Goal: Task Accomplishment & Management: Manage account settings

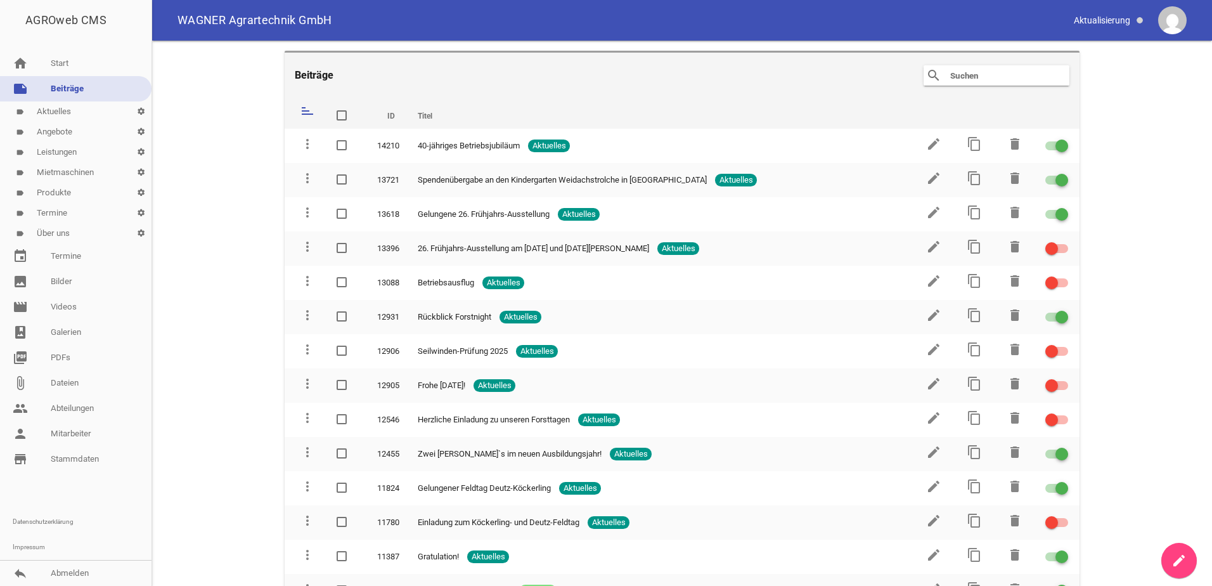
click at [108, 212] on link "label Termine settings" at bounding box center [75, 213] width 151 height 20
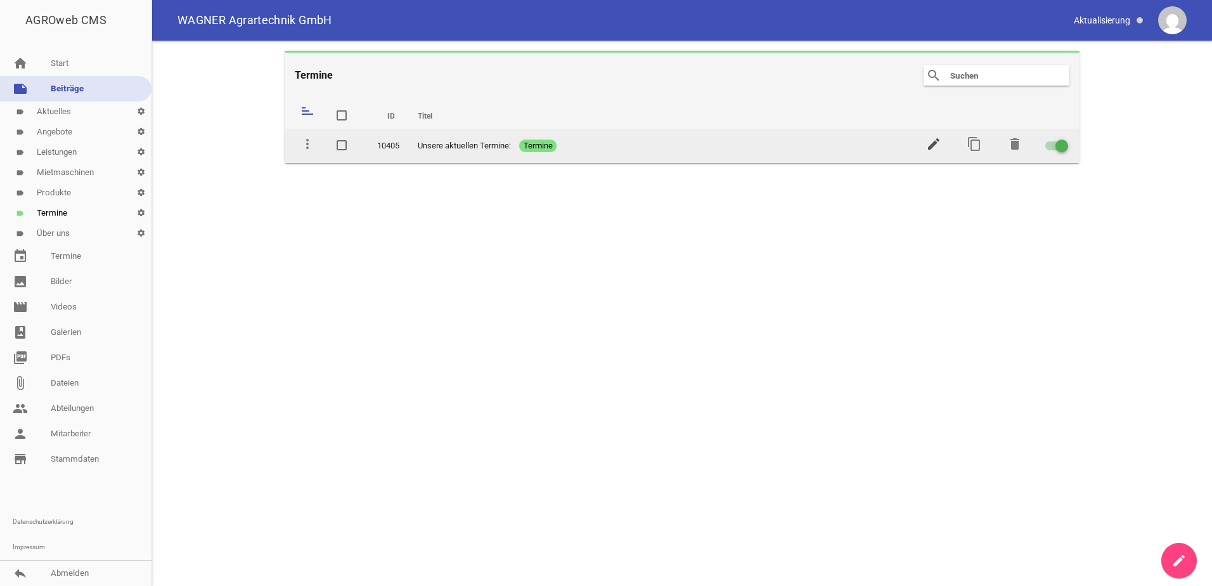
click at [938, 144] on icon "edit" at bounding box center [933, 143] width 15 height 15
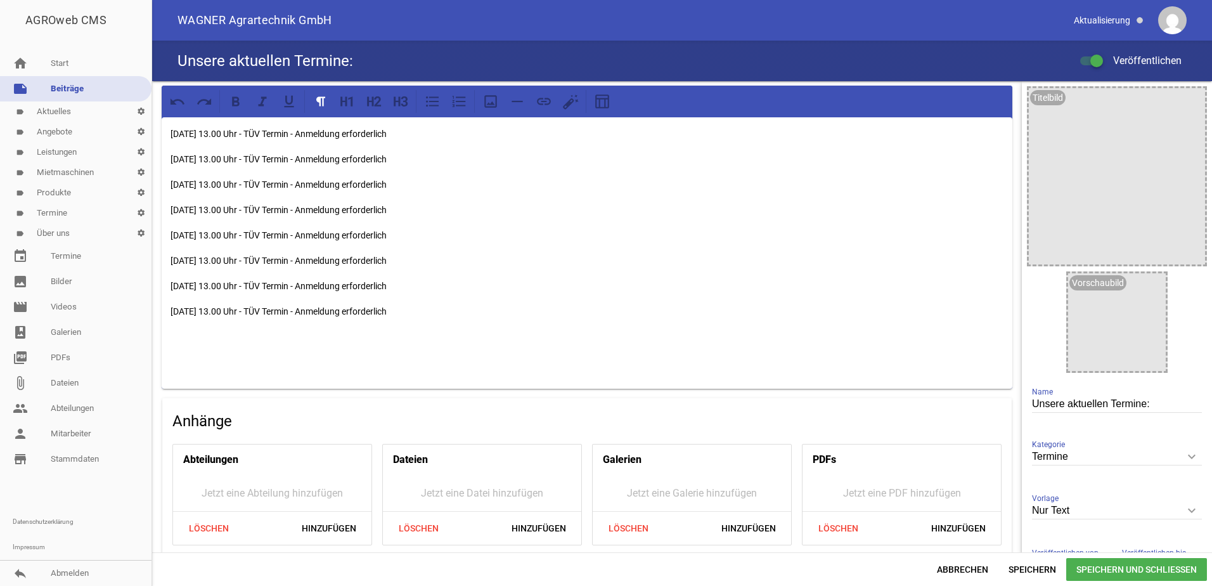
drag, startPoint x: 500, startPoint y: 135, endPoint x: 170, endPoint y: 137, distance: 329.5
click at [170, 137] on p "[DATE] 13.00 Uhr - TÜV Termin - Anmeldung erforderlich" at bounding box center [586, 133] width 833 height 15
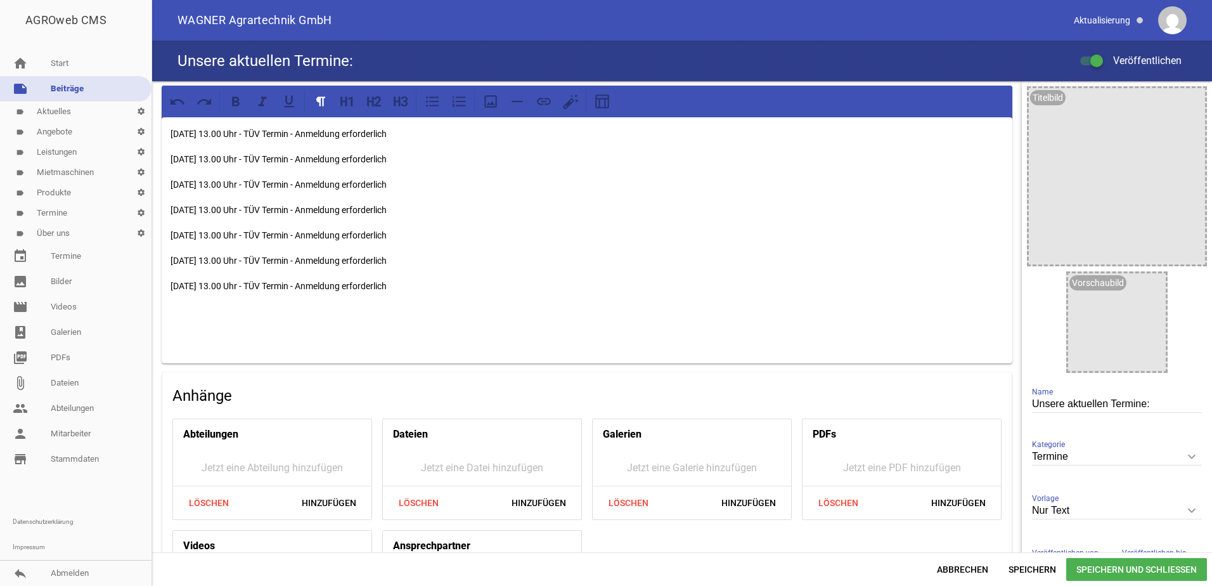
click at [1155, 572] on span "Speichern und Schließen" at bounding box center [1136, 569] width 141 height 23
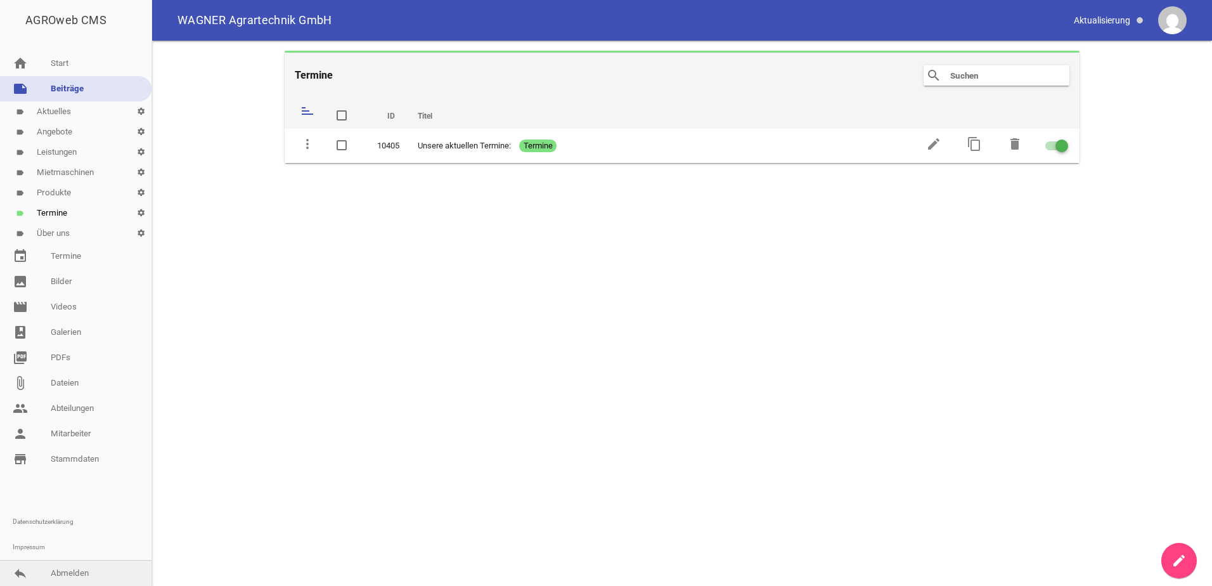
click at [91, 565] on link "reply Abmelden" at bounding box center [75, 572] width 151 height 25
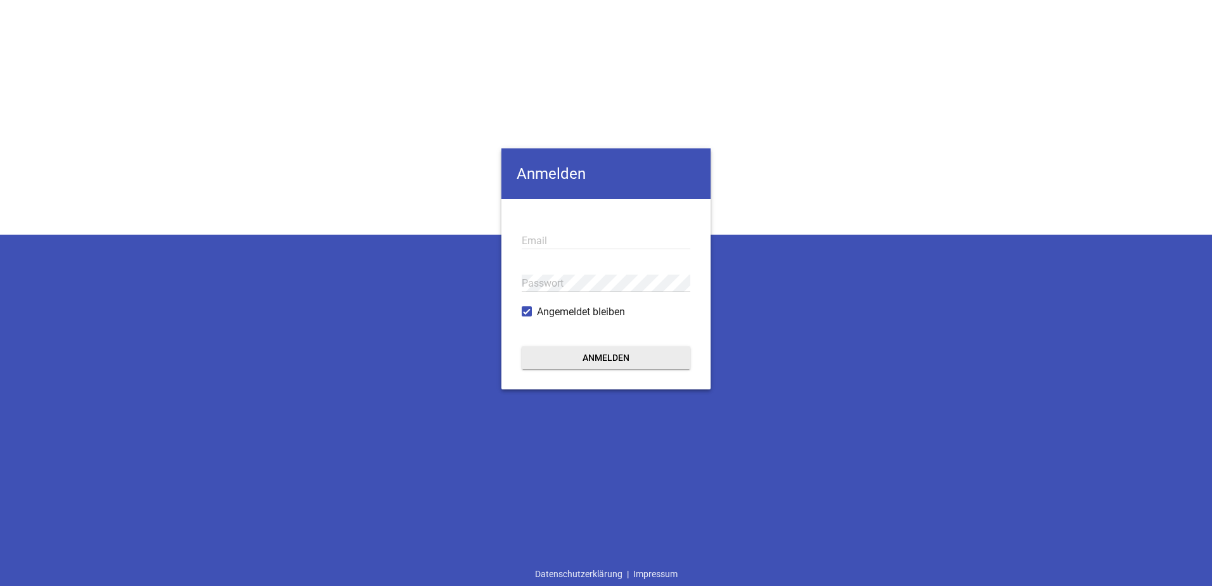
type input "[EMAIL_ADDRESS][DOMAIN_NAME]"
click at [577, 351] on button "Anmelden" at bounding box center [606, 357] width 169 height 23
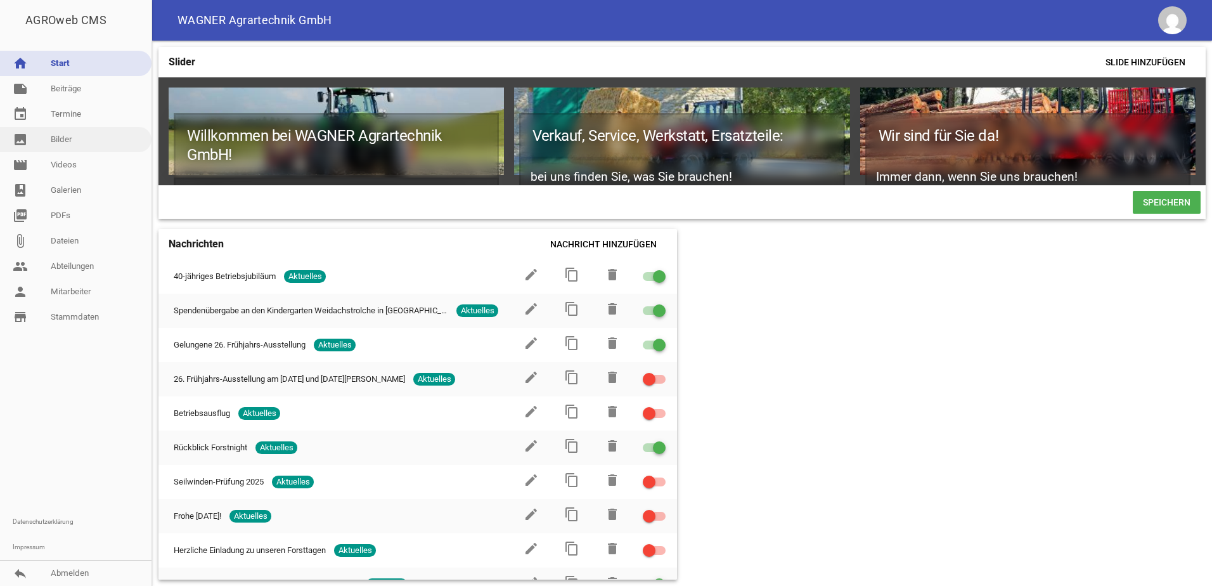
click at [110, 129] on link "image Bilder" at bounding box center [75, 139] width 151 height 25
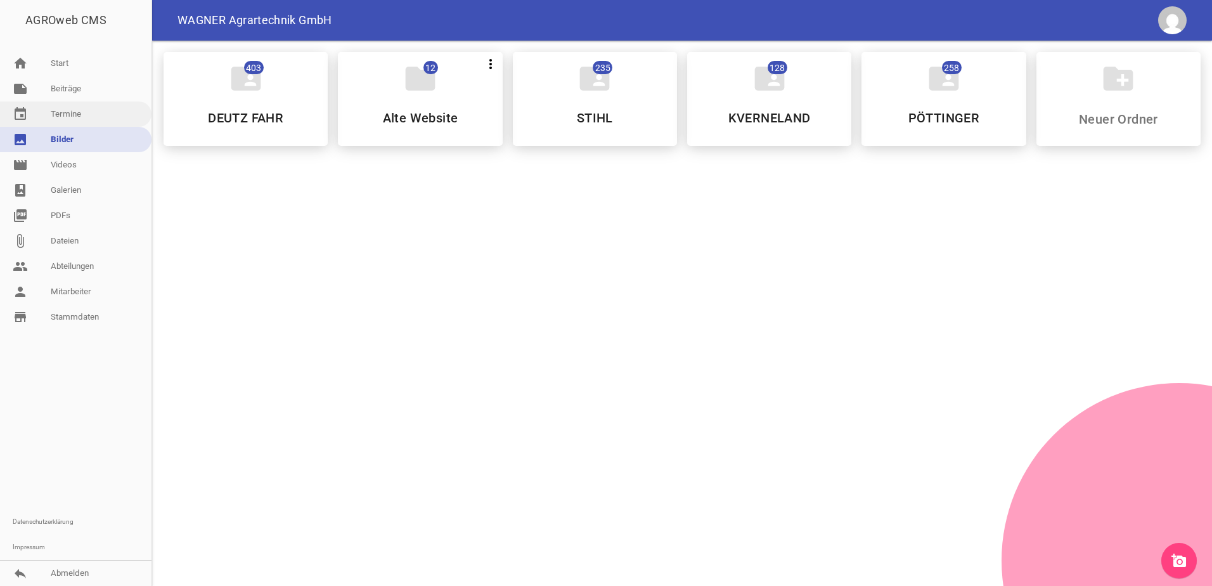
click at [106, 117] on link "event Termine" at bounding box center [75, 113] width 151 height 25
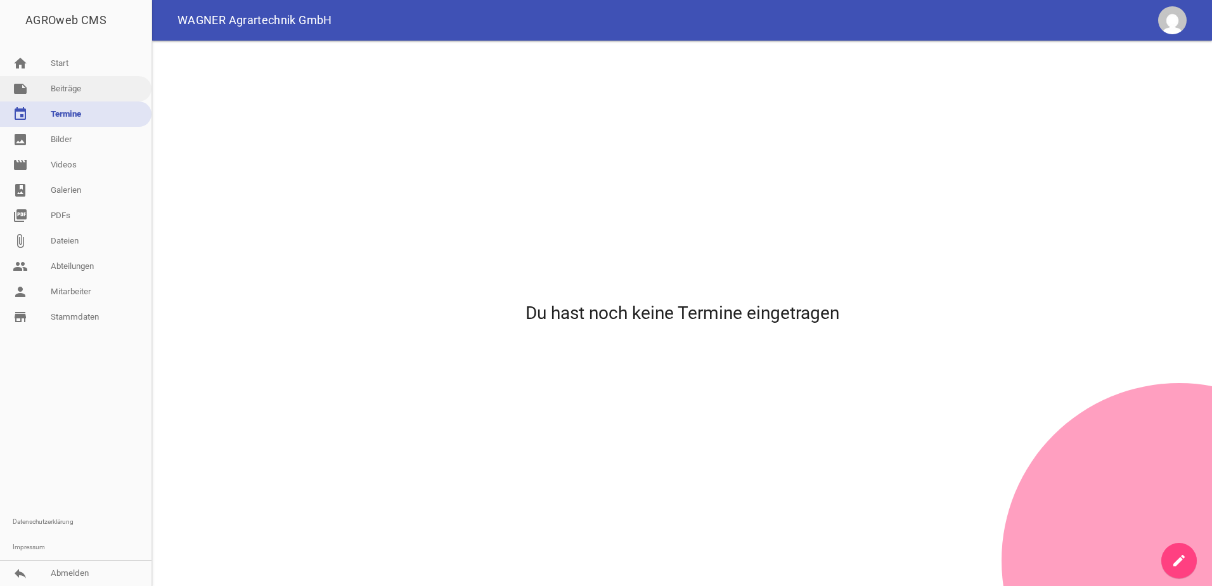
click at [101, 89] on link "note Beiträge" at bounding box center [75, 88] width 151 height 25
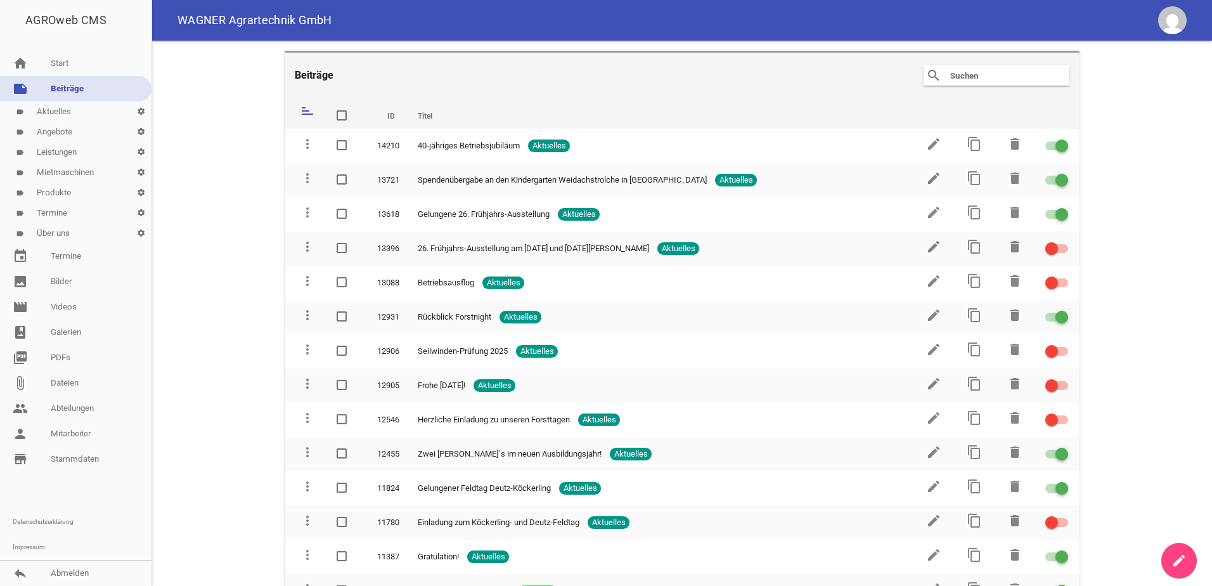
click at [87, 170] on link "label Mietmaschinen settings" at bounding box center [75, 172] width 151 height 20
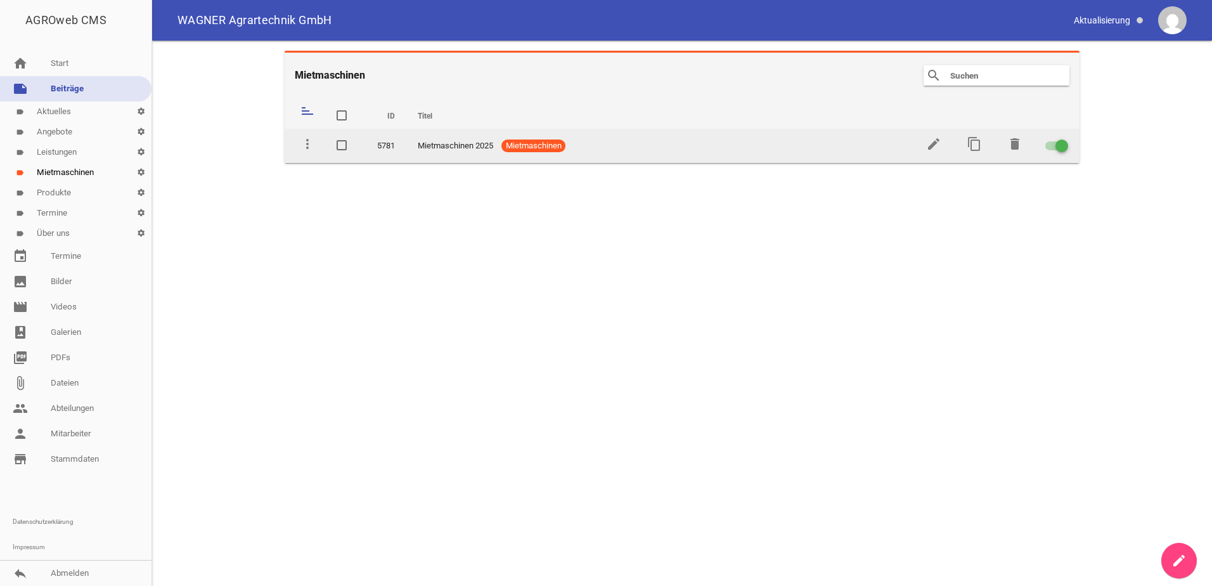
click at [925, 143] on td "edit" at bounding box center [932, 146] width 41 height 34
click at [926, 144] on icon "edit" at bounding box center [933, 143] width 15 height 15
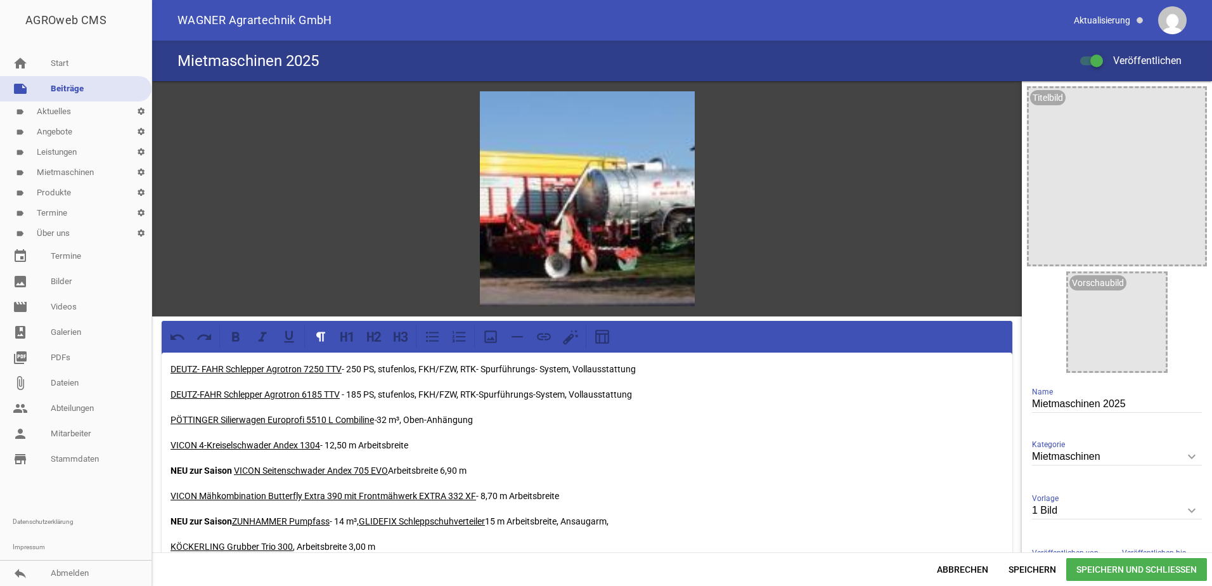
click at [319, 392] on u "DEUTZ-FAHR Schlepper Agrotron 6185 TTV" at bounding box center [254, 394] width 169 height 10
click at [359, 391] on p "DEUTZ-FAHR Schlepper Agrotron 6160 TTV - 185 PS, stufenlos, FKH/FZW, RTK-Spurfü…" at bounding box center [586, 394] width 833 height 15
click at [458, 392] on p "DEUTZ-FAHR Schlepper Agrotron 6160 TTV - 160 PS, stufenlos, FKH/FZW, RTK-Spurfü…" at bounding box center [586, 394] width 833 height 15
click at [524, 392] on p "DEUTZ-FAHR Schlepper Agrotron 6160 TTV - 160 PS, stufenlos, FKH/FZW DUO 1000, 1…" at bounding box center [586, 394] width 833 height 15
click at [532, 392] on p "DEUTZ-FAHR Schlepper Agrotron 6160 TTV - 160 PS, stufenlos, FKH/FZW DUO 1000, 1…" at bounding box center [586, 394] width 833 height 15
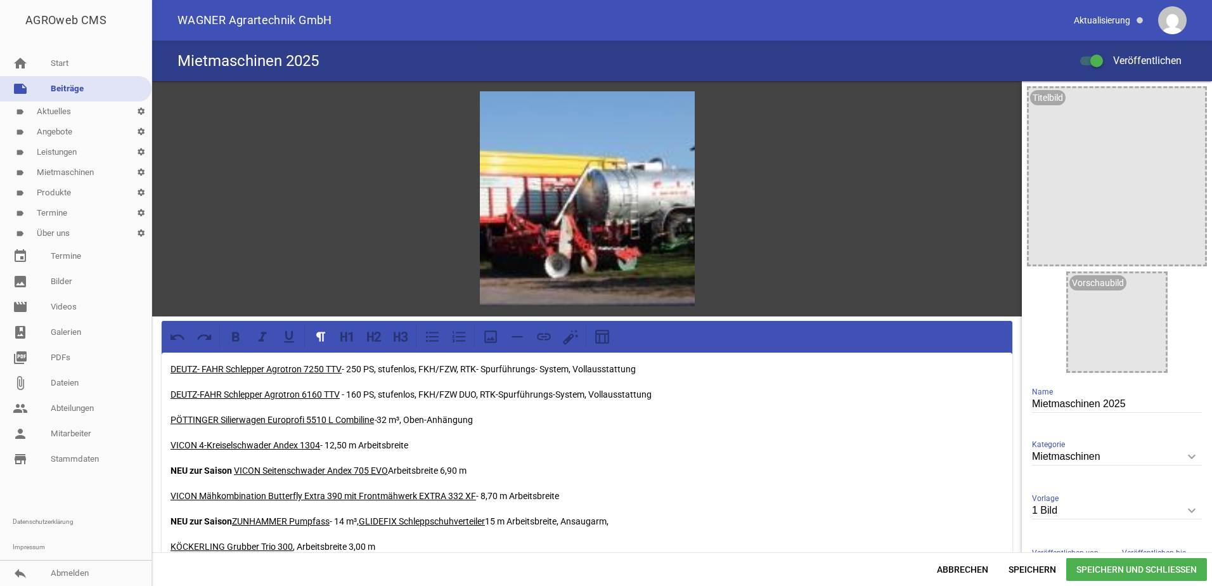
click at [1081, 562] on span "Speichern und Schließen" at bounding box center [1136, 569] width 141 height 23
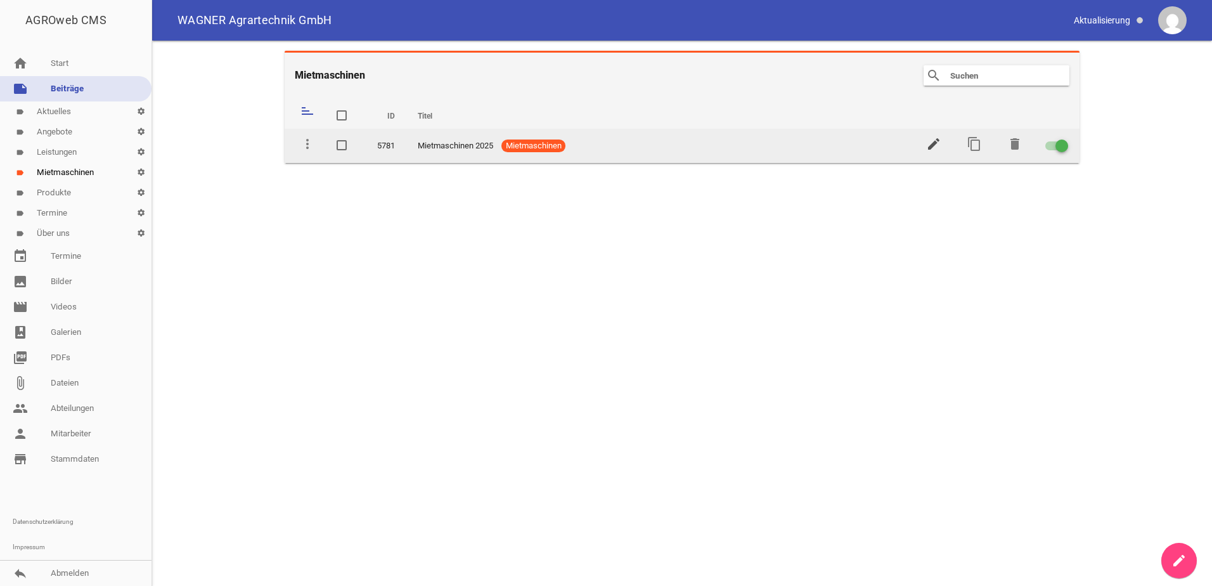
click at [931, 142] on icon "edit" at bounding box center [933, 143] width 15 height 15
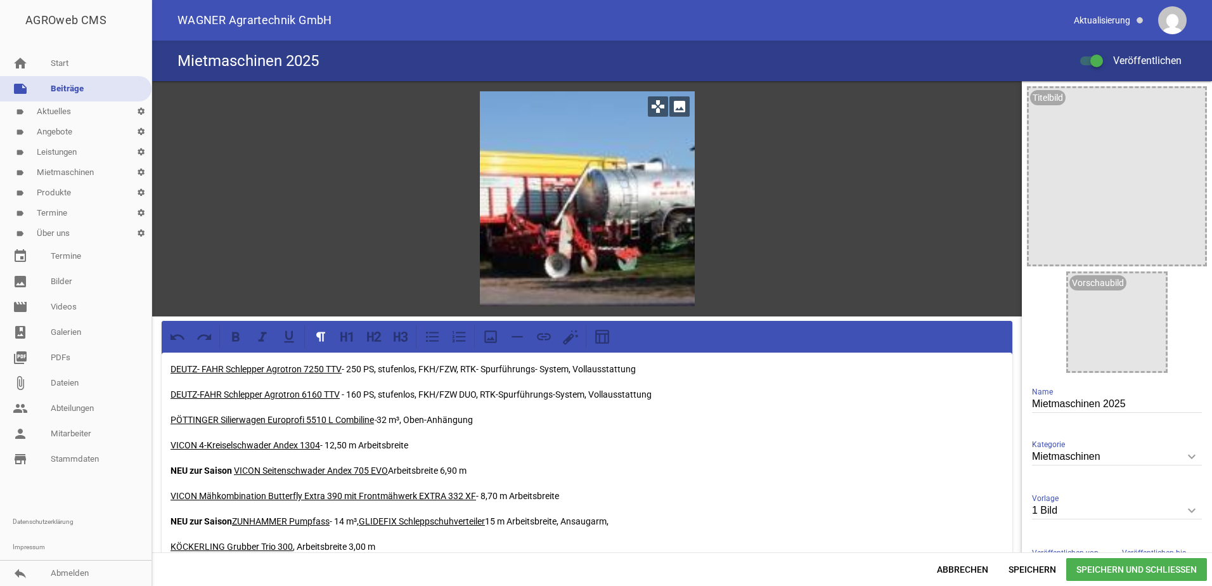
click at [617, 207] on div at bounding box center [587, 198] width 215 height 215
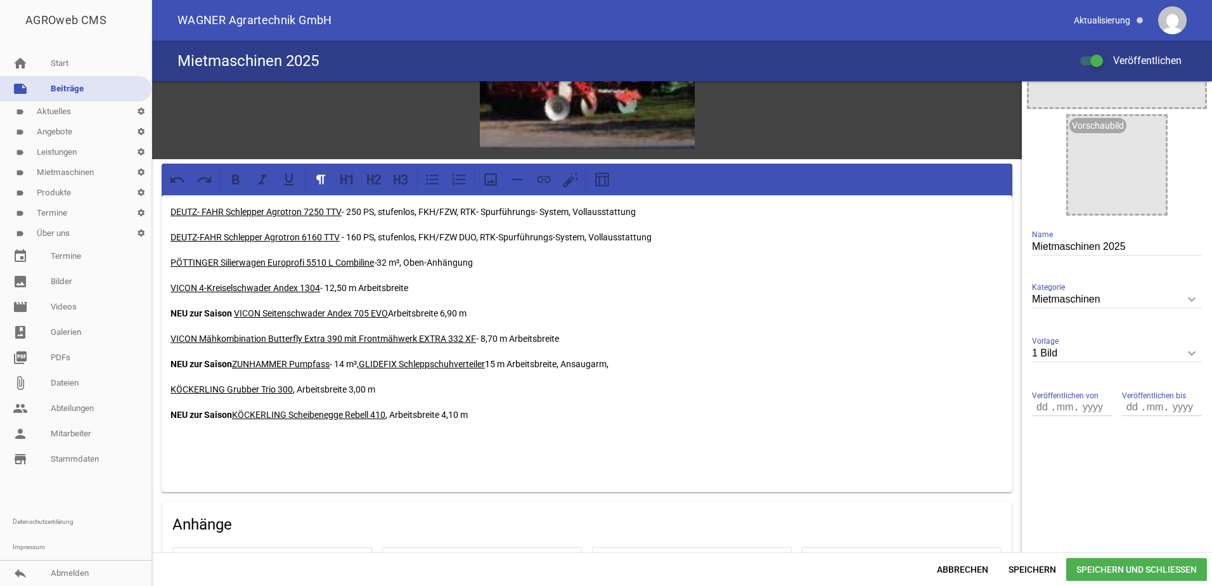
scroll to position [190, 0]
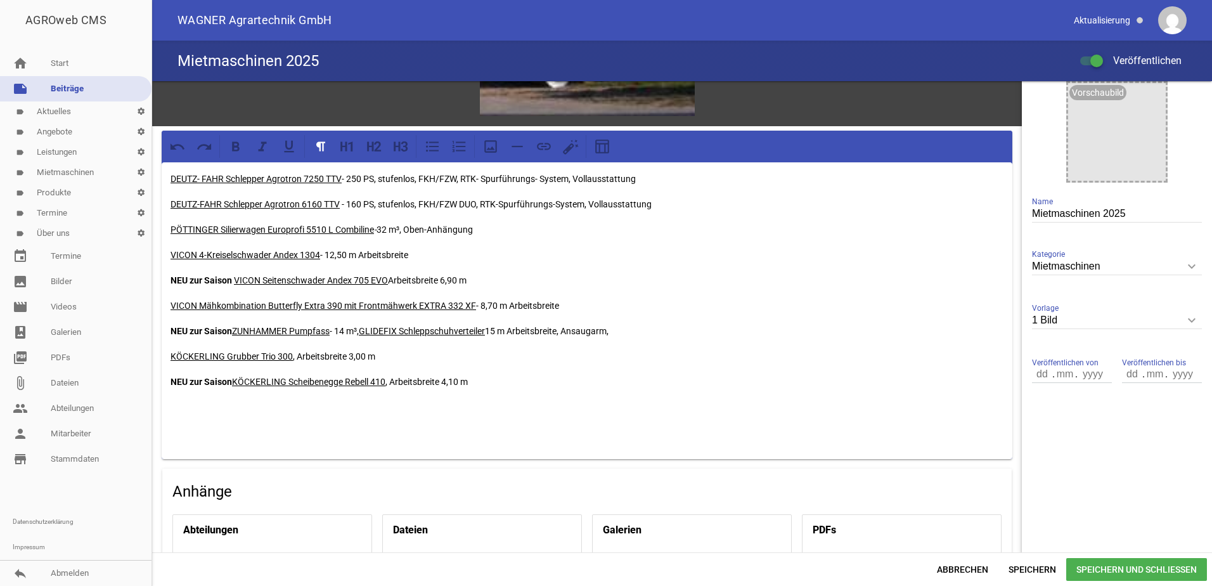
click at [1107, 568] on span "Speichern und Schließen" at bounding box center [1136, 569] width 141 height 23
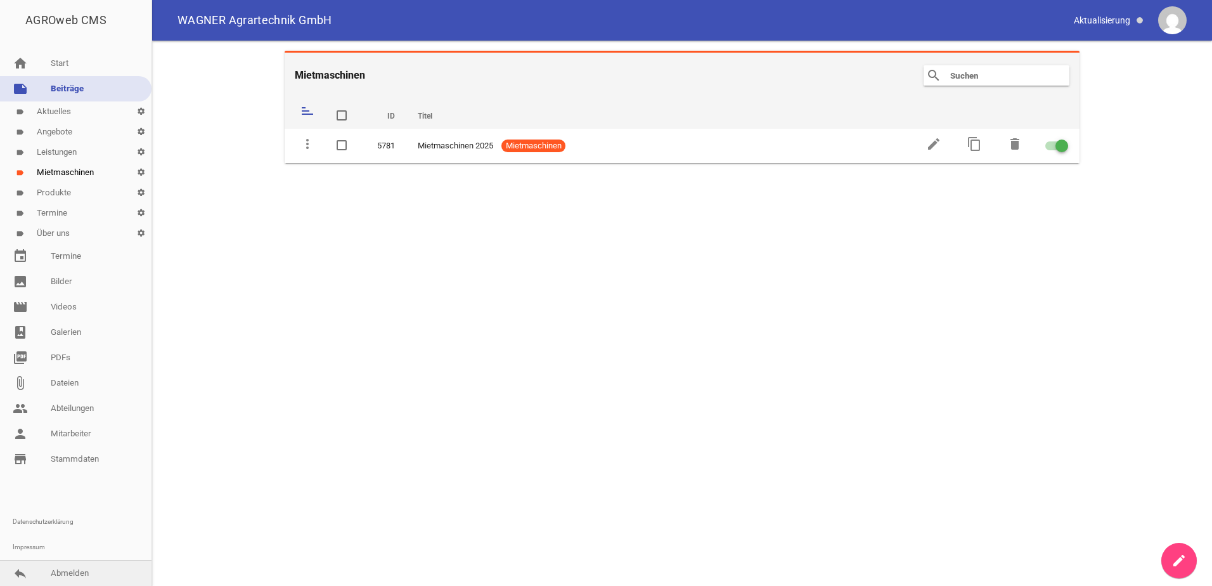
click at [94, 570] on link "reply Abmelden" at bounding box center [75, 572] width 151 height 25
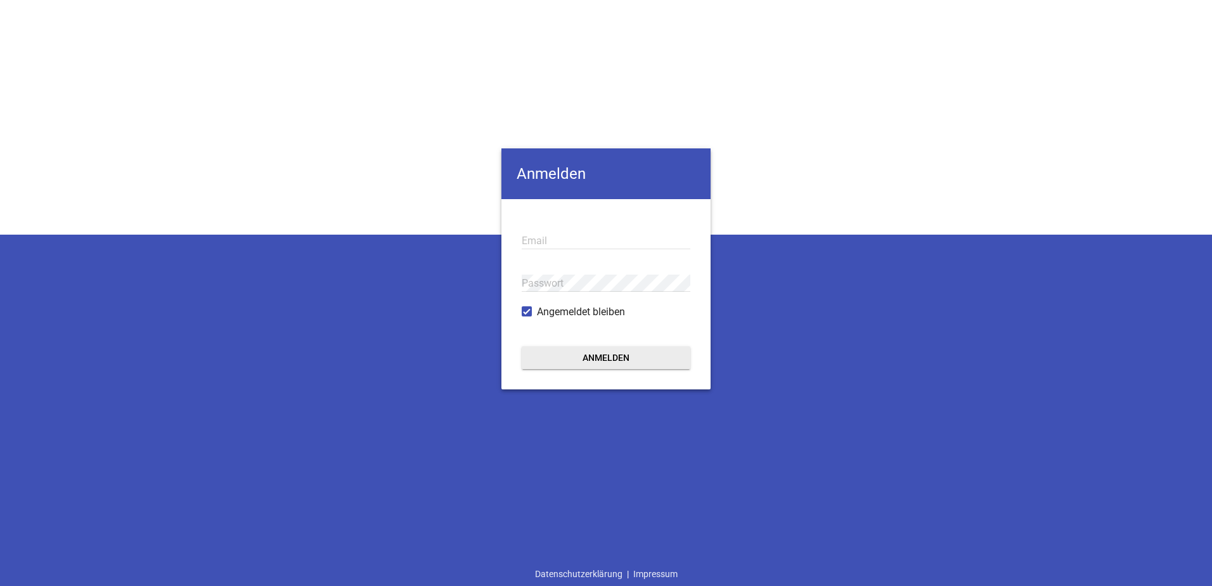
type input "[EMAIL_ADDRESS][DOMAIN_NAME]"
